Goal: Task Accomplishment & Management: Use online tool/utility

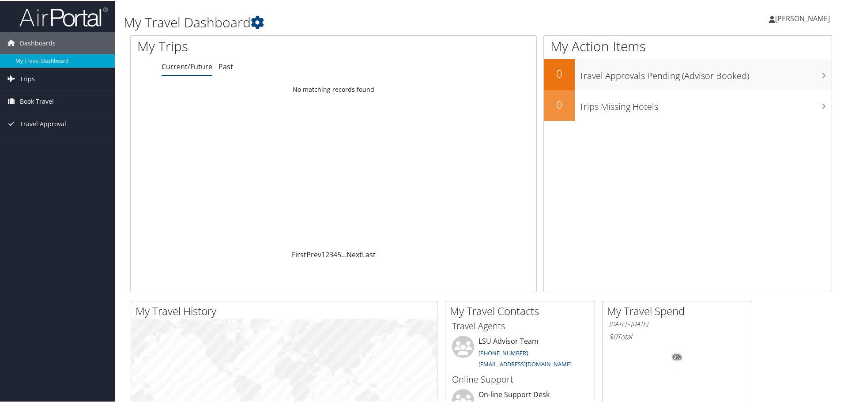
click at [60, 79] on link "Trips" at bounding box center [57, 78] width 115 height 22
click at [62, 97] on link "Current/Future Trips" at bounding box center [57, 95] width 115 height 13
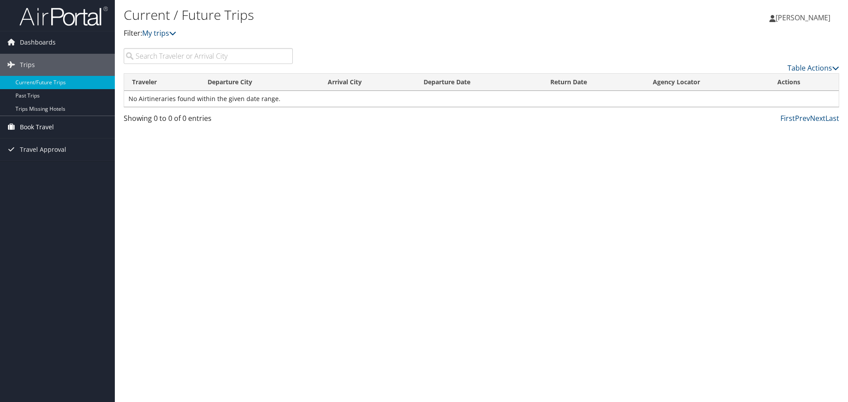
click at [51, 130] on span "Book Travel" at bounding box center [37, 127] width 34 height 22
click at [86, 145] on link "Approval Request (Beta)" at bounding box center [57, 144] width 115 height 13
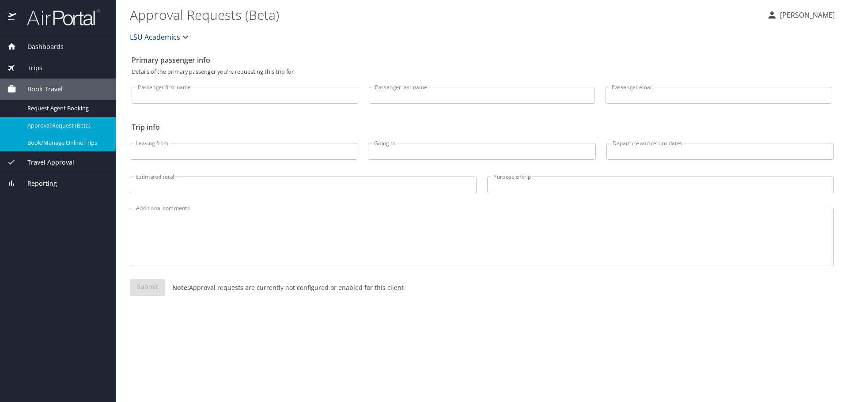
click at [68, 143] on span "Book/Manage Online Trips" at bounding box center [66, 143] width 78 height 8
